Goal: Task Accomplishment & Management: Manage account settings

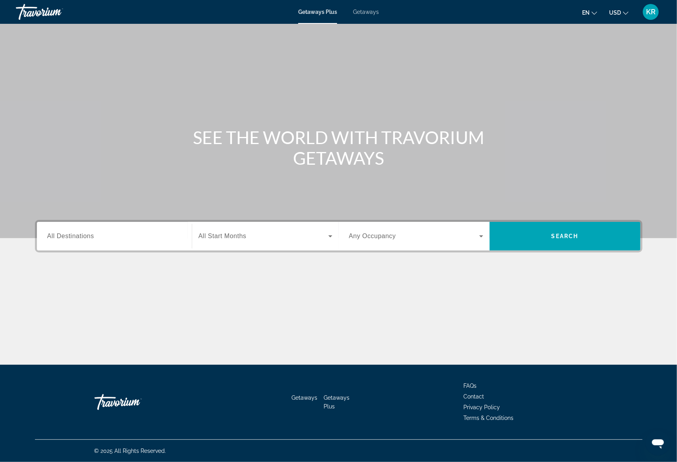
click at [652, 13] on span "KR" at bounding box center [651, 12] width 10 height 8
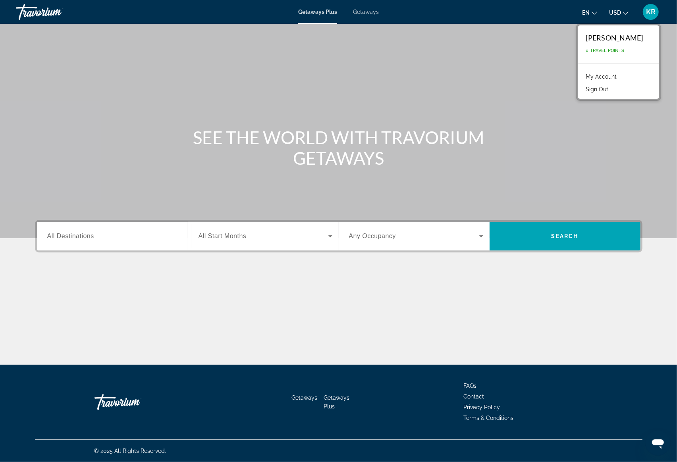
click at [610, 77] on link "My Account" at bounding box center [601, 76] width 39 height 10
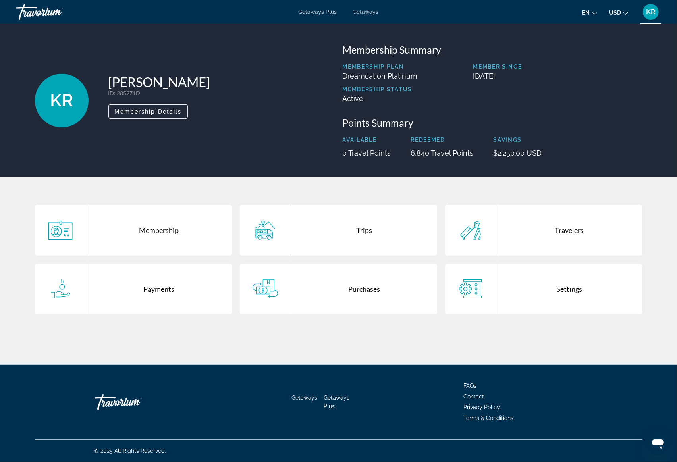
click at [361, 286] on div "Purchases" at bounding box center [364, 289] width 146 height 51
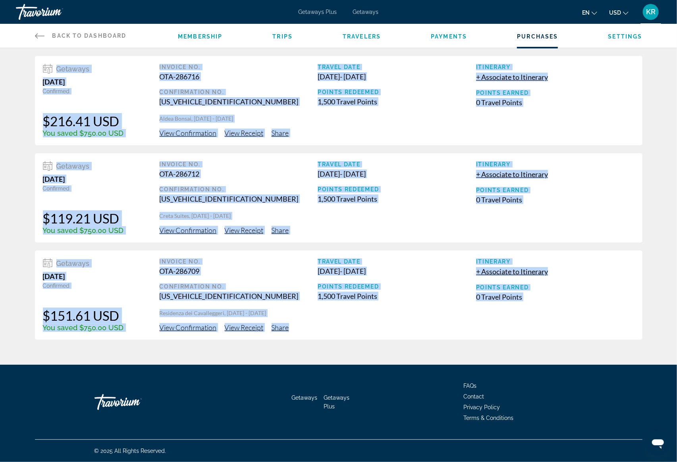
drag, startPoint x: 340, startPoint y: 335, endPoint x: -16, endPoint y: 61, distance: 449.5
click at [0, 61] on html "Skip to main content Getaways Plus Getaways en English Español Français Italian…" at bounding box center [338, 231] width 677 height 462
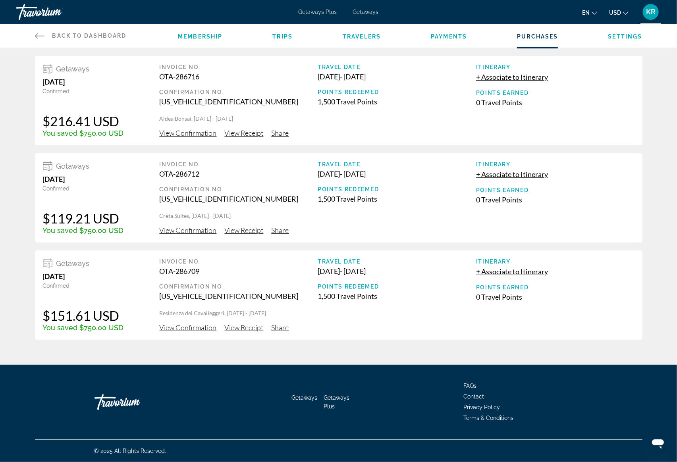
click at [20, 83] on div "Getaways [DATE] Confirmed $216.41 USD You saved $750.00 USD Invoice No. OTA-286…" at bounding box center [338, 198] width 639 height 284
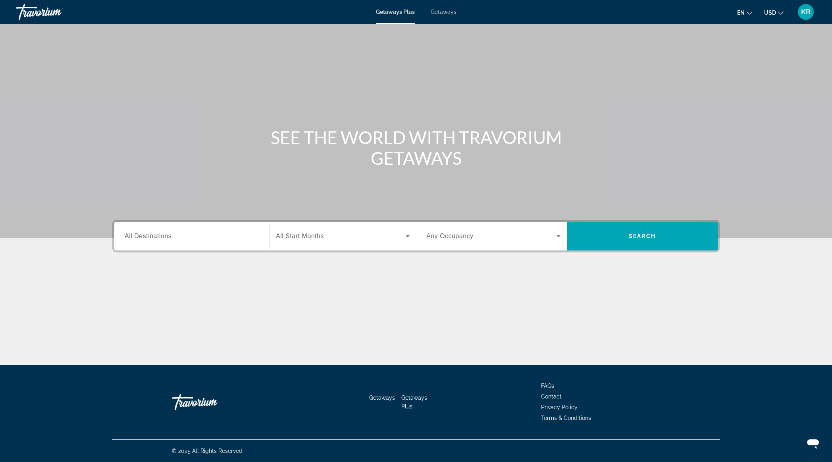
click at [806, 14] on span "KR" at bounding box center [806, 12] width 10 height 8
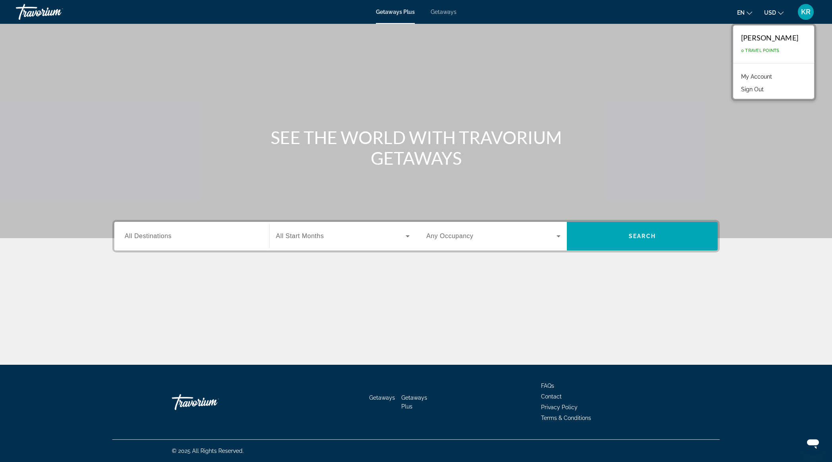
click at [770, 76] on link "My Account" at bounding box center [756, 76] width 39 height 10
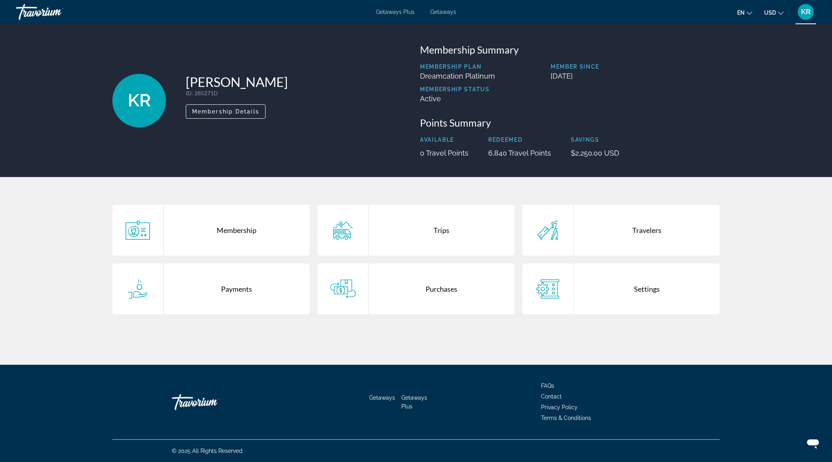
click at [440, 284] on div "Purchases" at bounding box center [442, 289] width 146 height 51
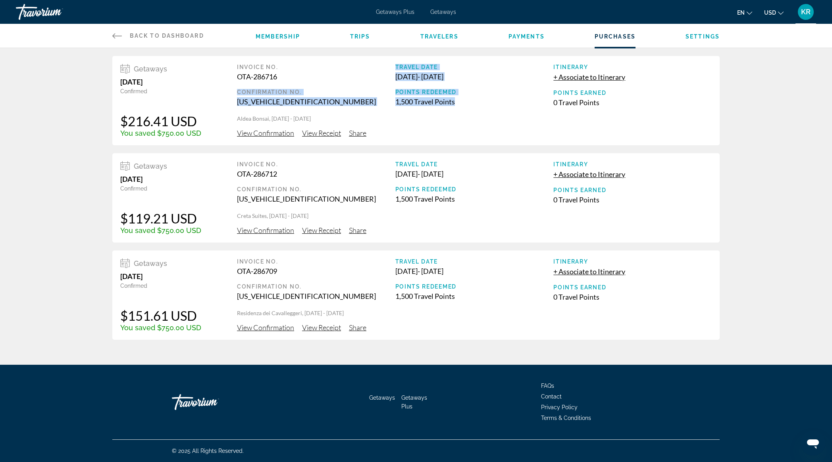
drag, startPoint x: 462, startPoint y: 103, endPoint x: 388, endPoint y: 83, distance: 76.9
click at [388, 83] on div "Invoice No. OTA-286716 Confirmation No. EVRN0001060355001 Travel Date Oct 25, 2…" at bounding box center [474, 89] width 475 height 51
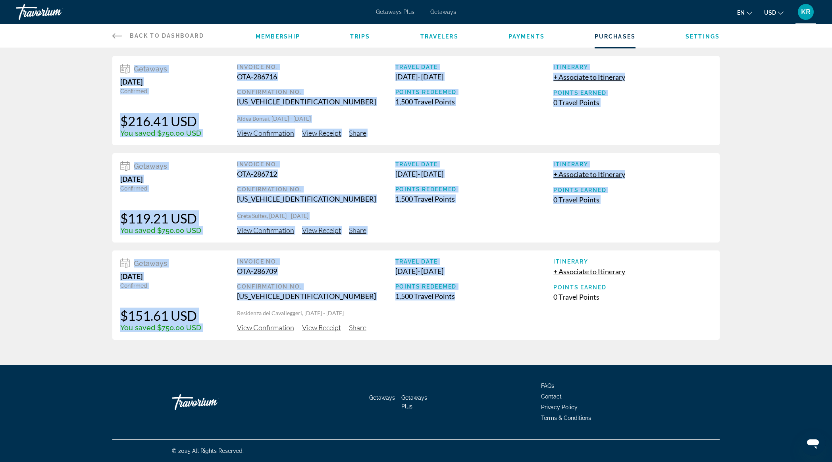
drag, startPoint x: 479, startPoint y: 295, endPoint x: 137, endPoint y: 58, distance: 416.1
click at [137, 58] on div "Getaways [DATE] Confirmed $216.41 USD You saved $750.00 USD Invoice No. OTA-286…" at bounding box center [415, 198] width 639 height 284
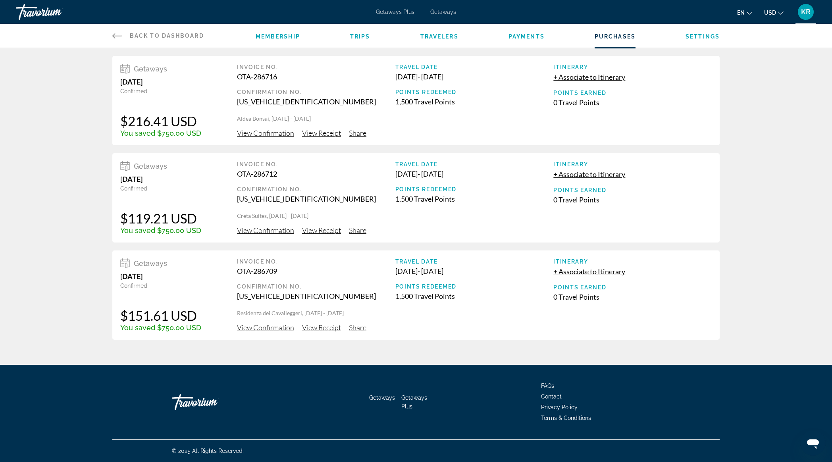
click at [351, 70] on div "Invoice No." at bounding box center [316, 67] width 158 height 6
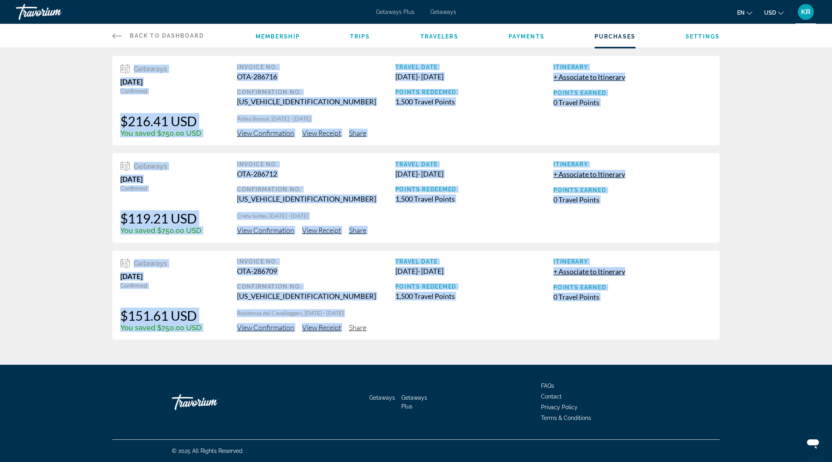
drag, startPoint x: 455, startPoint y: 319, endPoint x: 397, endPoint y: 51, distance: 273.8
click at [397, 51] on div "Getaways [DATE] Confirmed $216.41 USD You saved $750.00 USD Invoice No. OTA-286…" at bounding box center [416, 194] width 832 height 292
click at [347, 58] on div "Getaways August 11, 2025 Confirmed $216.41 USD You saved $750.00 USD Invoice No…" at bounding box center [415, 100] width 607 height 89
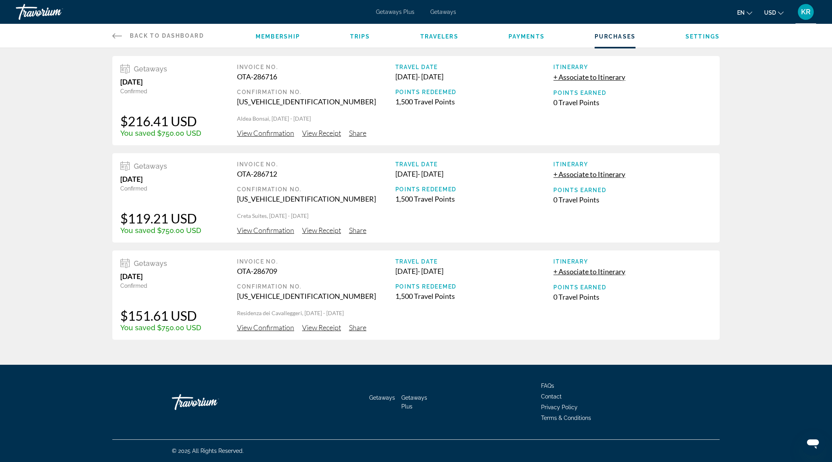
click at [257, 137] on span "View Confirmation" at bounding box center [265, 133] width 57 height 9
click at [261, 137] on span "View Confirmation" at bounding box center [265, 133] width 57 height 9
click at [271, 137] on span "View Confirmation" at bounding box center [265, 133] width 57 height 9
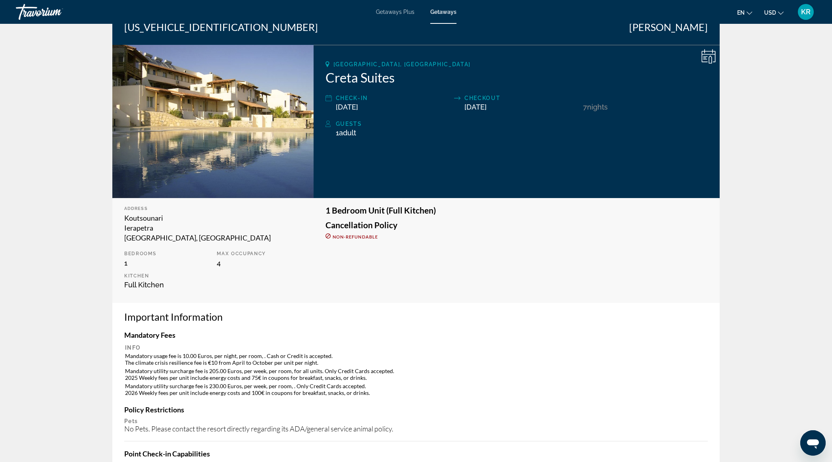
scroll to position [89, 0]
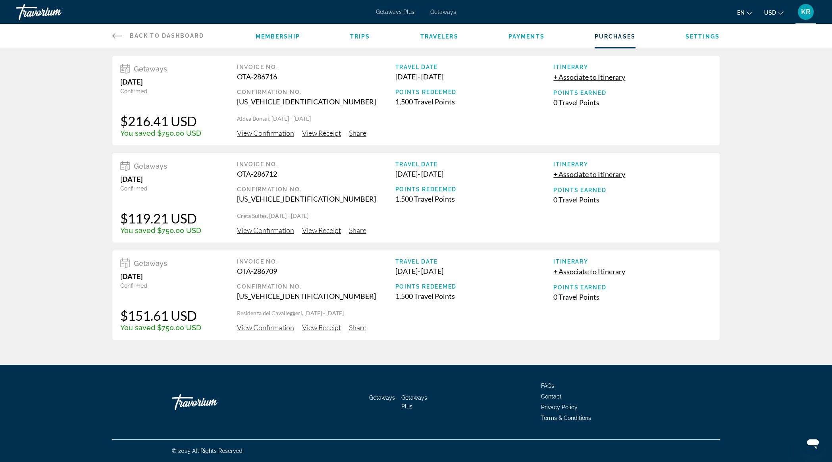
click at [263, 136] on span "View Confirmation" at bounding box center [265, 133] width 57 height 9
click at [272, 137] on span "View Confirmation" at bounding box center [265, 133] width 57 height 9
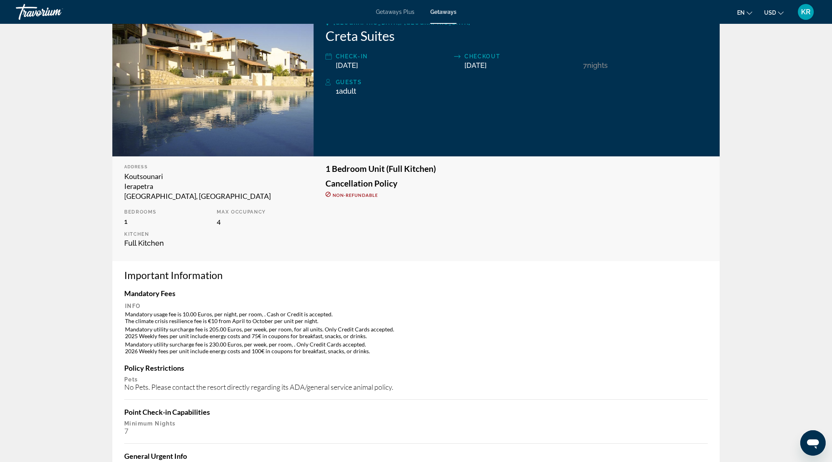
scroll to position [140, 0]
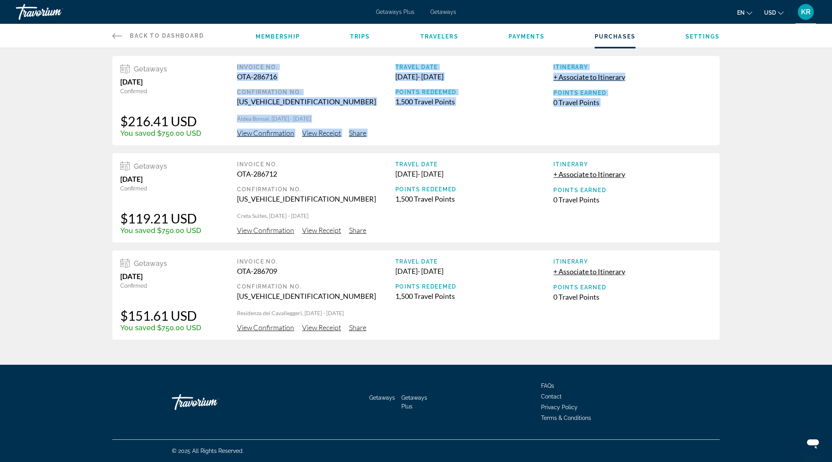
drag, startPoint x: 557, startPoint y: 147, endPoint x: 243, endPoint y: 62, distance: 324.9
click at [245, 60] on div "Getaways [DATE] Confirmed $216.41 USD You saved $750.00 USD Invoice No. OTA-286…" at bounding box center [415, 198] width 639 height 284
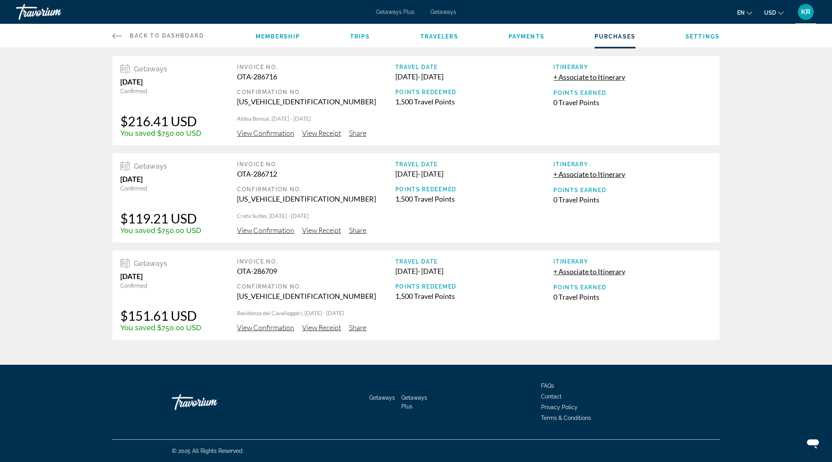
click at [76, 108] on div "Getaways [DATE] Confirmed $216.41 USD You saved $750.00 USD Invoice No. OTA-286…" at bounding box center [416, 194] width 832 height 292
drag, startPoint x: 432, startPoint y: 327, endPoint x: 170, endPoint y: 82, distance: 359.0
click at [170, 82] on div "Getaways [DATE] Confirmed $216.41 USD You saved $750.00 USD Invoice No. OTA-286…" at bounding box center [415, 198] width 639 height 284
click at [87, 55] on div "Getaways [DATE] Confirmed $216.41 USD You saved $750.00 USD Invoice No. OTA-286…" at bounding box center [416, 194] width 832 height 292
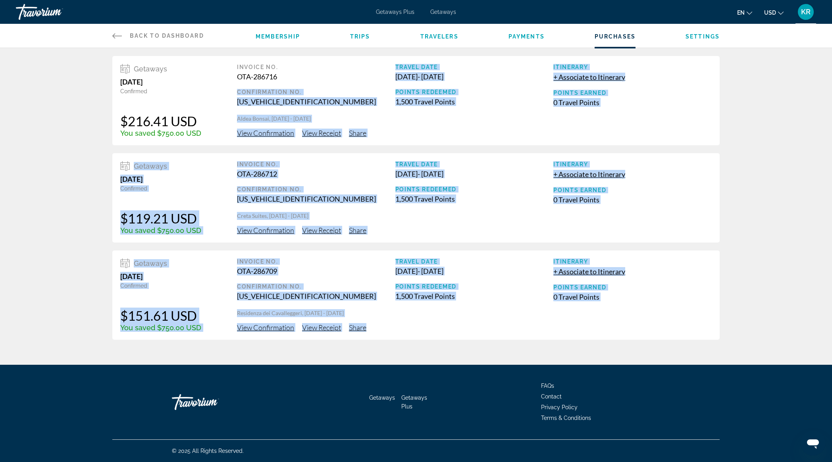
drag, startPoint x: 380, startPoint y: 79, endPoint x: 400, endPoint y: 357, distance: 279.0
click at [400, 357] on div "Back to Dashboard Dashboard Membership Trips Travelers Payments Purchases Setti…" at bounding box center [416, 182] width 832 height 365
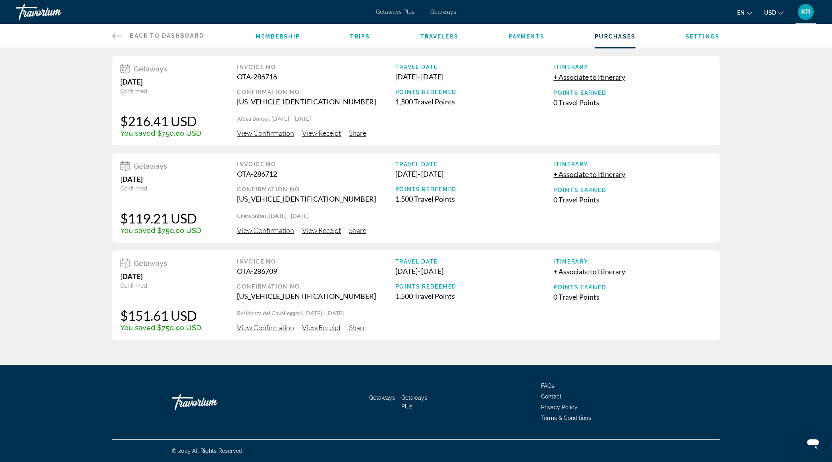
click at [509, 137] on div "View Confirmation View Receipt Share" at bounding box center [474, 133] width 475 height 9
